Goal: Task Accomplishment & Management: Manage account settings

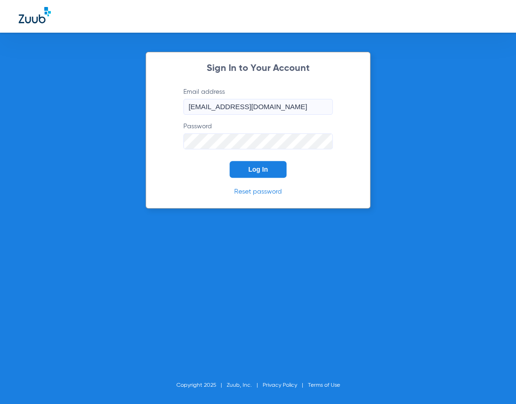
click at [267, 174] on button "Log In" at bounding box center [257, 169] width 57 height 17
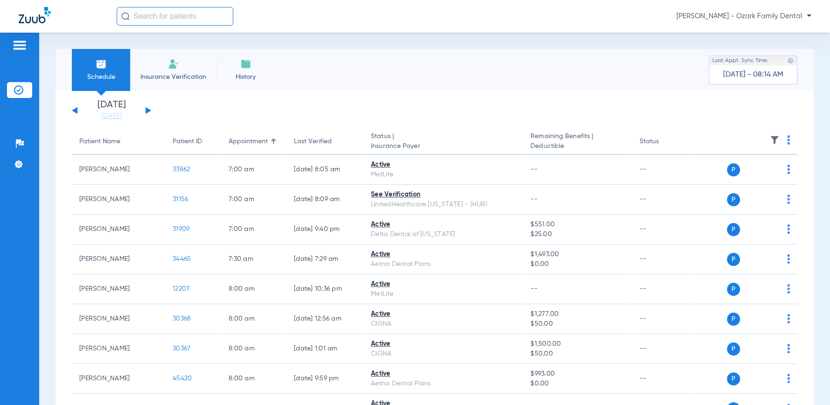
click at [151, 111] on div "[DATE] [DATE] [DATE] [DATE] [DATE] [DATE] [DATE] [DATE] [DATE] [DATE] [DATE] [D…" at bounding box center [111, 110] width 79 height 21
click at [147, 108] on div "[DATE] [DATE] [DATE] [DATE] [DATE] [DATE] [DATE] [DATE] [DATE] [DATE] [DATE] [D…" at bounding box center [111, 110] width 79 height 21
click at [149, 111] on button at bounding box center [148, 110] width 6 height 7
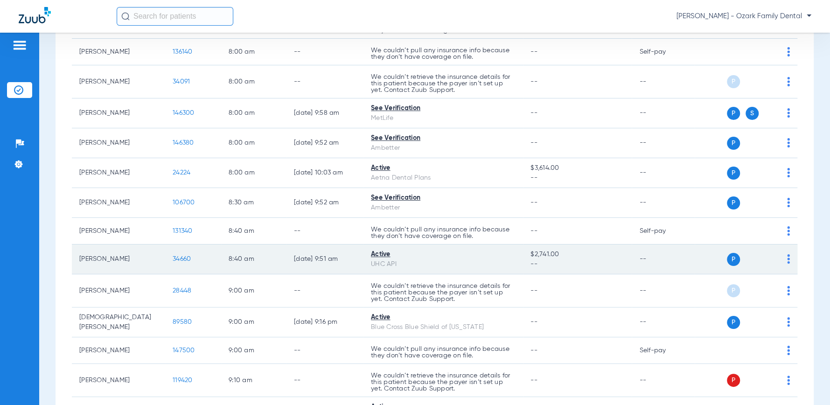
scroll to position [362, 0]
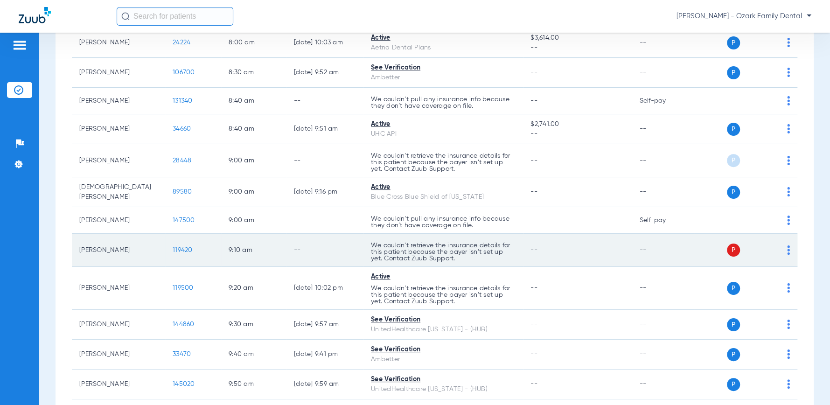
click at [515, 252] on img at bounding box center [788, 249] width 3 height 9
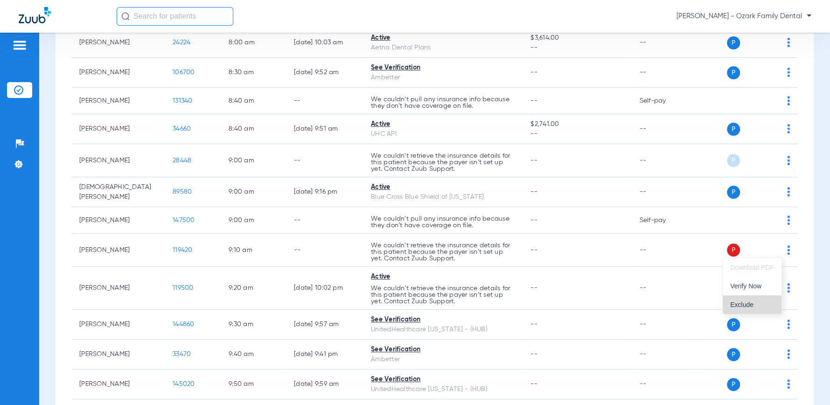
click at [515, 304] on span "Exclude" at bounding box center [752, 304] width 44 height 7
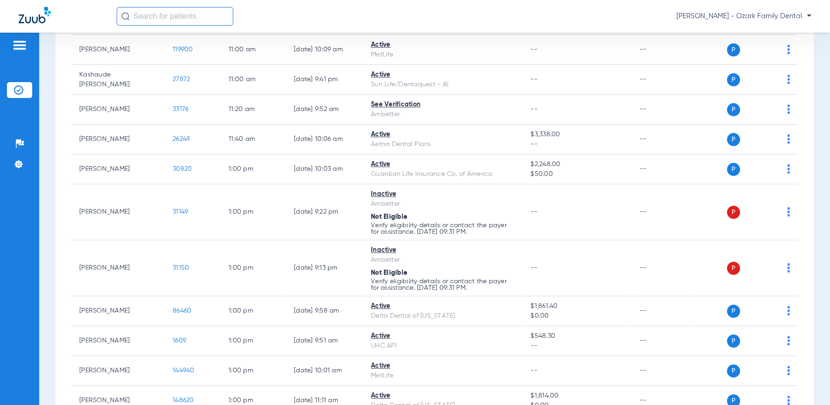
scroll to position [1140, 0]
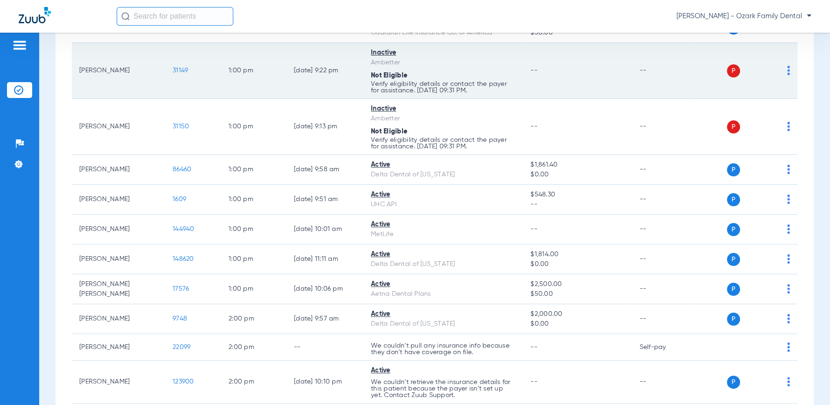
click at [515, 71] on td "P S" at bounding box center [745, 71] width 103 height 56
click at [515, 69] on img at bounding box center [788, 70] width 3 height 9
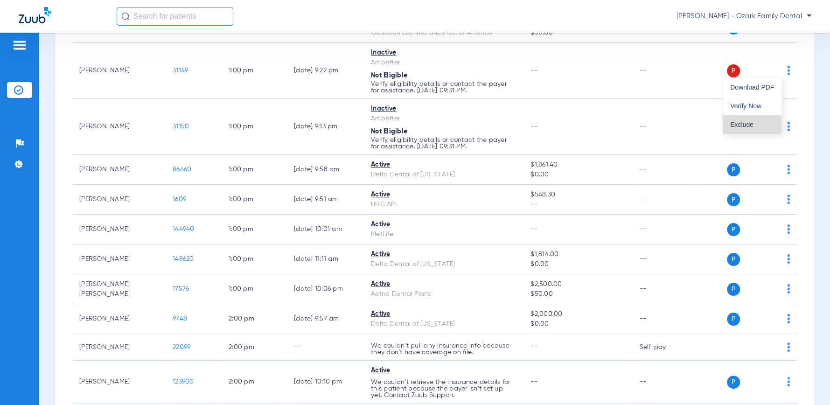
click at [515, 120] on button "Exclude" at bounding box center [751, 124] width 59 height 19
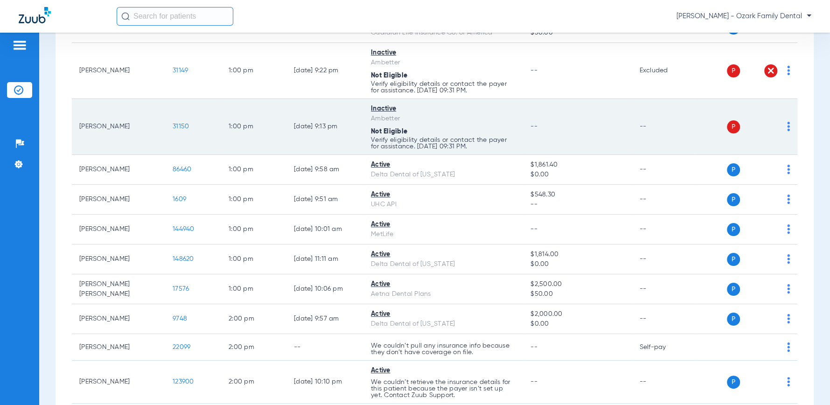
click at [515, 125] on img at bounding box center [788, 126] width 3 height 9
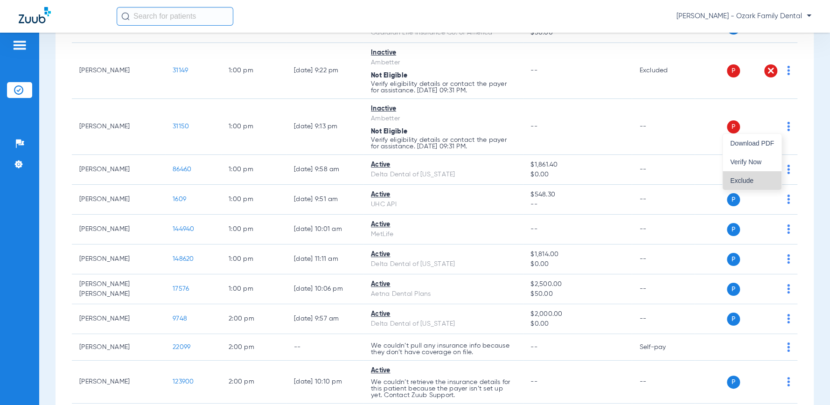
click at [515, 175] on button "Exclude" at bounding box center [751, 180] width 59 height 19
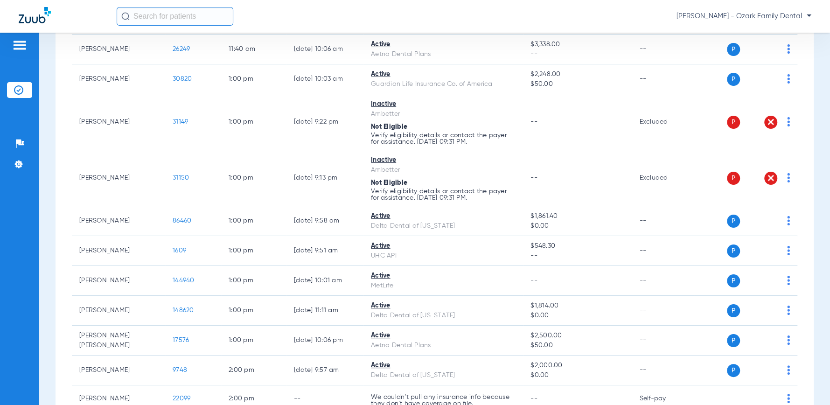
scroll to position [1080, 0]
